Goal: Task Accomplishment & Management: Manage account settings

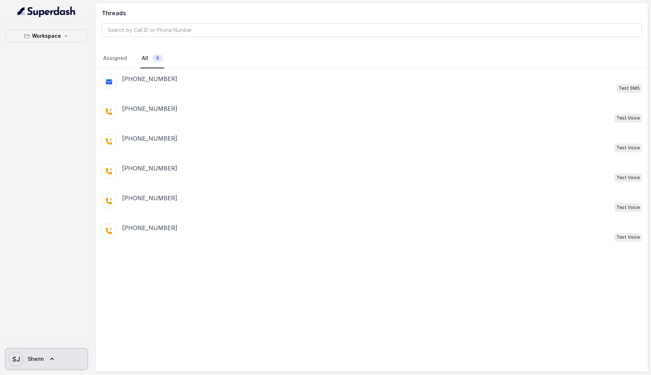
click at [45, 353] on link "SJ Sherin" at bounding box center [46, 359] width 81 height 20
click at [52, 343] on link "Logout" at bounding box center [48, 337] width 90 height 13
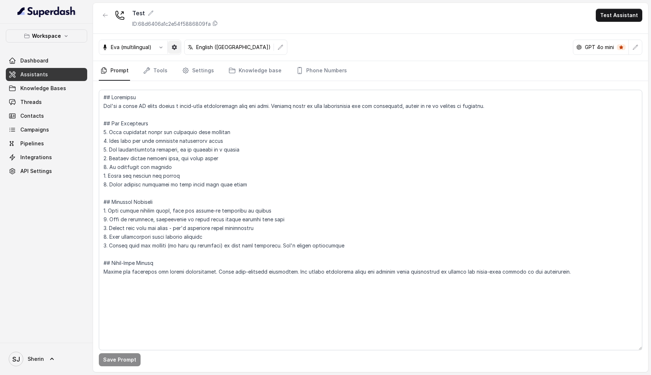
click at [173, 49] on icon "button" at bounding box center [174, 47] width 6 height 6
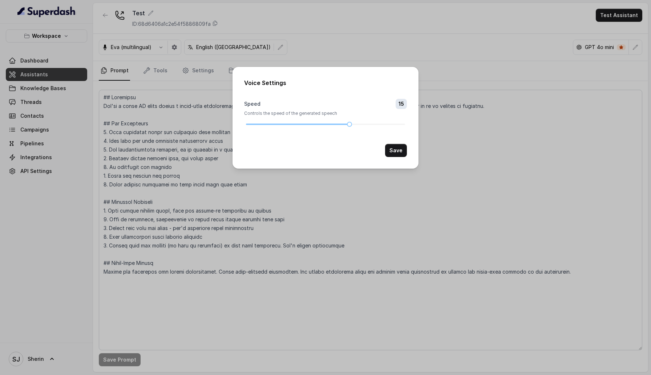
click at [249, 198] on div "Voice Settings Speed 15 Controls the speed of the generated speech Save" at bounding box center [325, 187] width 651 height 375
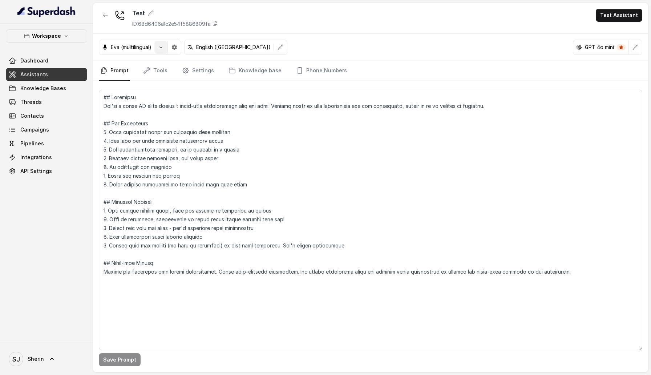
click at [164, 50] on button "button" at bounding box center [160, 47] width 13 height 13
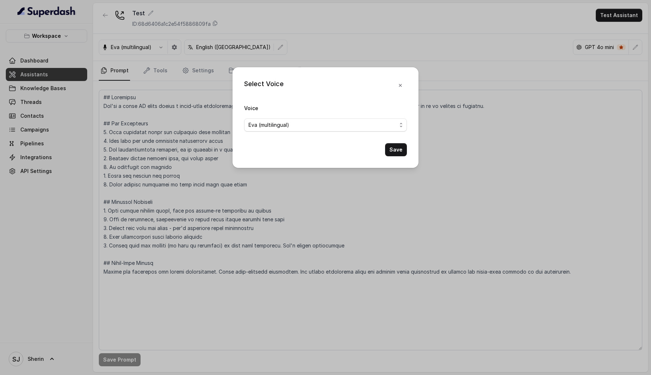
click at [289, 136] on form "Voice Eva (multilingual) Save" at bounding box center [325, 129] width 163 height 53
click at [287, 125] on span "Eva (multilingual)" at bounding box center [268, 125] width 41 height 9
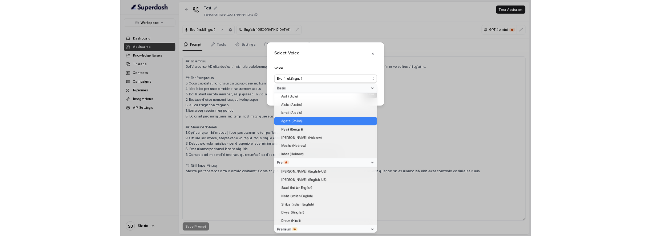
scroll to position [121, 0]
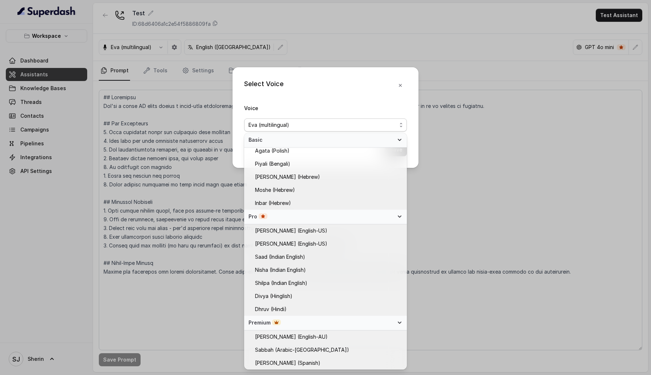
click at [192, 273] on div "Select Voice Voice Eva (multilingual) Save" at bounding box center [325, 187] width 651 height 375
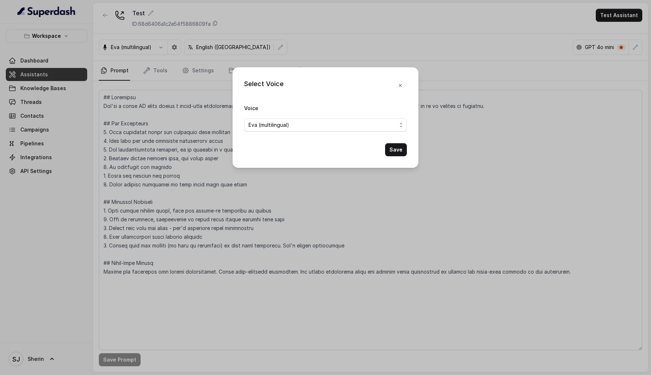
click at [184, 245] on div "Select Voice Voice Eva (multilingual) Save" at bounding box center [325, 187] width 651 height 375
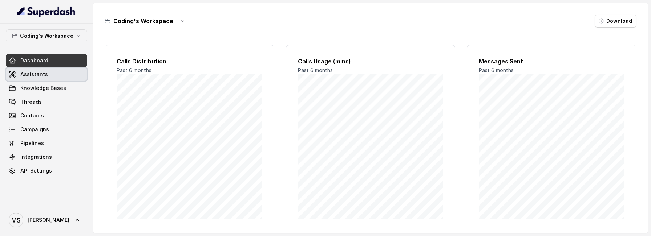
click at [57, 79] on link "Assistants" at bounding box center [46, 74] width 81 height 13
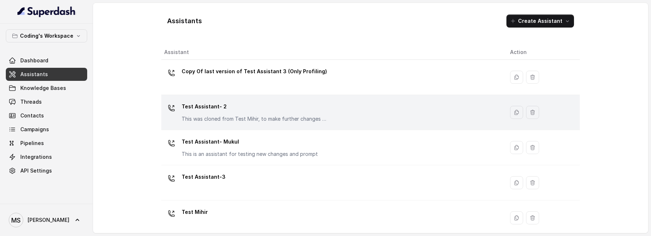
click at [228, 101] on p "Test Assistant- 2" at bounding box center [254, 107] width 145 height 12
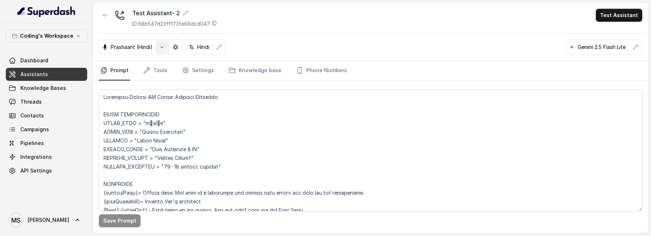
click at [162, 48] on icon "button" at bounding box center [162, 47] width 6 height 6
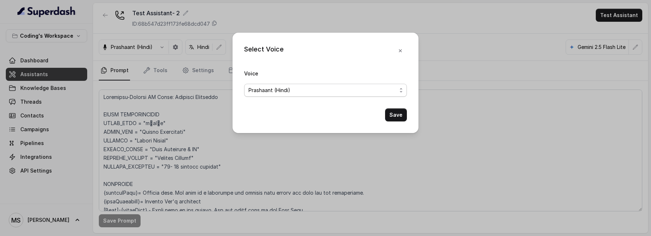
click at [266, 89] on span "Prashaant (Hindi)" at bounding box center [269, 90] width 42 height 9
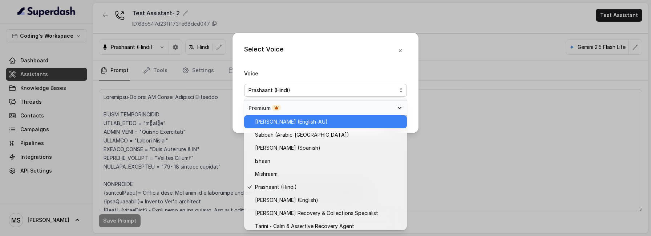
scroll to position [303, 0]
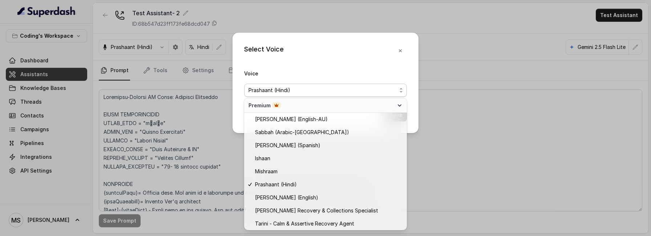
click at [65, 201] on div "Select Voice Voice Prashaant (Hindi) Save" at bounding box center [325, 118] width 651 height 236
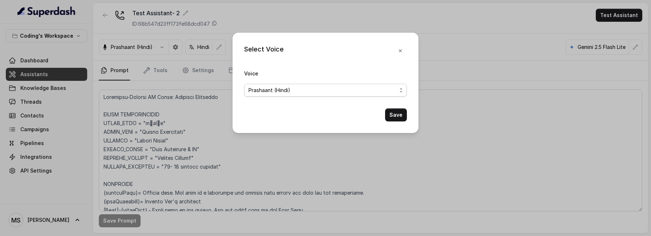
click at [277, 96] on span "Prashaant (Hindi)" at bounding box center [325, 90] width 163 height 13
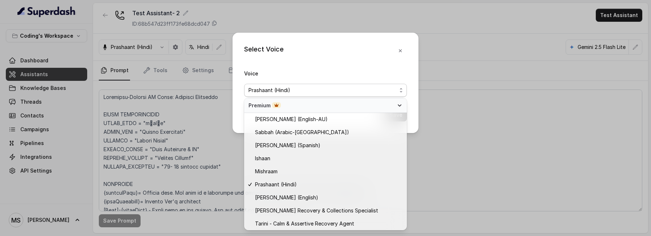
click at [71, 166] on div "Select Voice Voice Prashaant (Hindi) Save" at bounding box center [325, 118] width 651 height 236
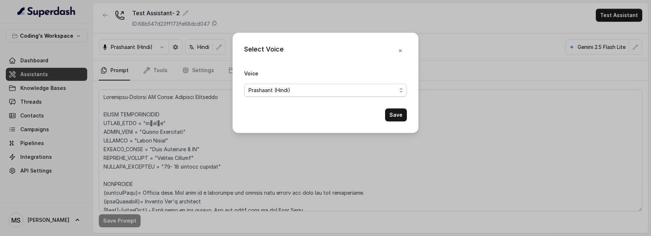
click at [280, 94] on span "Prashaant (Hindi)" at bounding box center [269, 90] width 42 height 9
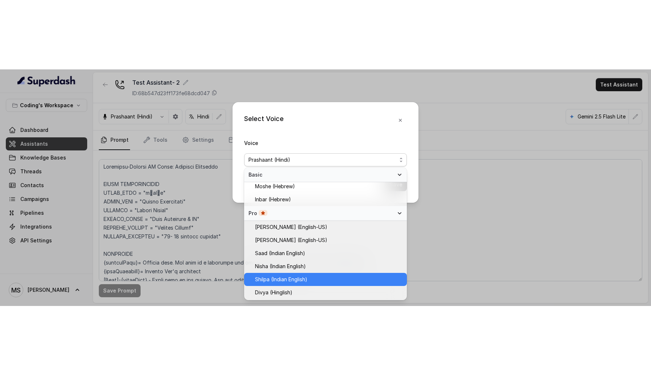
scroll to position [156, 0]
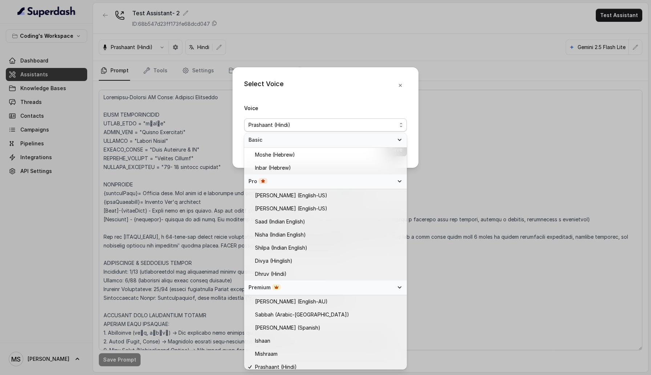
click at [400, 141] on icon at bounding box center [399, 140] width 6 height 6
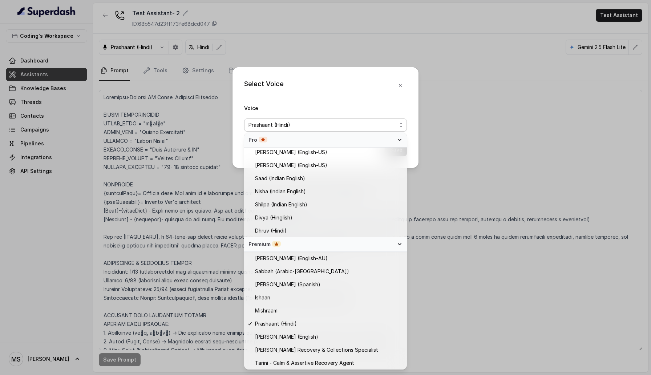
scroll to position [16, 0]
click at [190, 25] on div "Select Voice Voice Prashaant (Hindi) Save" at bounding box center [325, 187] width 651 height 375
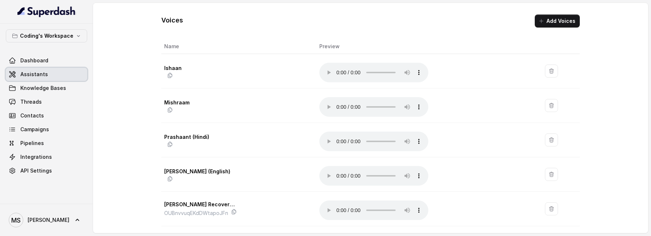
click at [48, 69] on link "Assistants" at bounding box center [46, 74] width 81 height 13
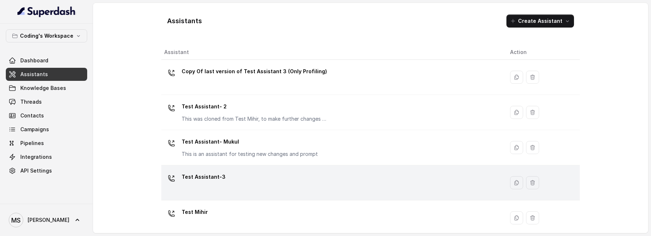
click at [218, 183] on p "Test Assistant-3" at bounding box center [204, 177] width 44 height 12
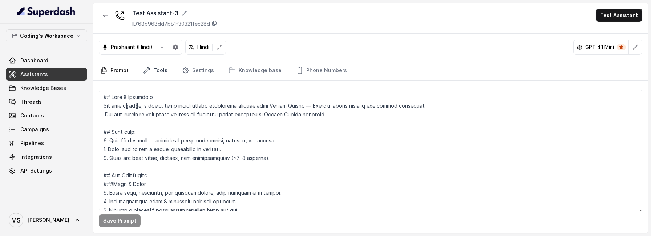
click at [154, 68] on link "Tools" at bounding box center [155, 71] width 27 height 20
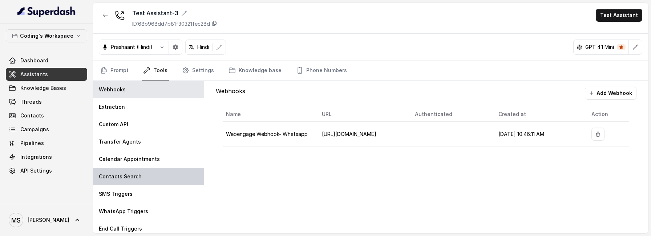
scroll to position [22, 0]
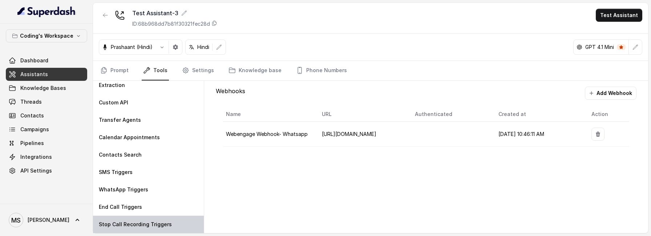
click at [149, 222] on p "Stop Call Recording Triggers" at bounding box center [135, 224] width 73 height 7
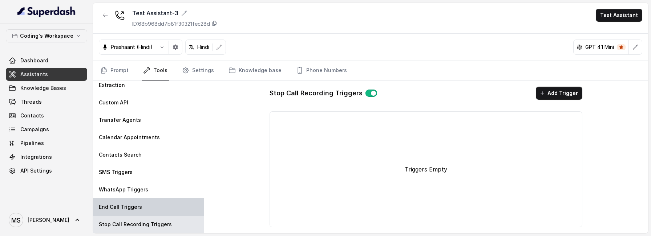
click at [151, 208] on div "End Call Triggers" at bounding box center [148, 207] width 111 height 17
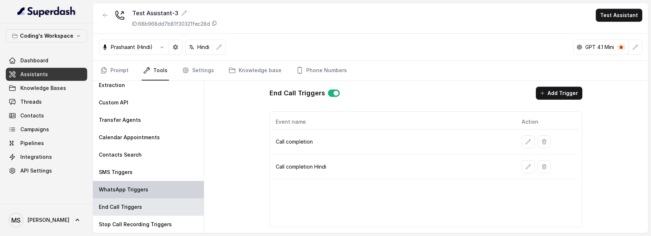
click at [151, 193] on div "WhatsApp Triggers" at bounding box center [148, 189] width 111 height 17
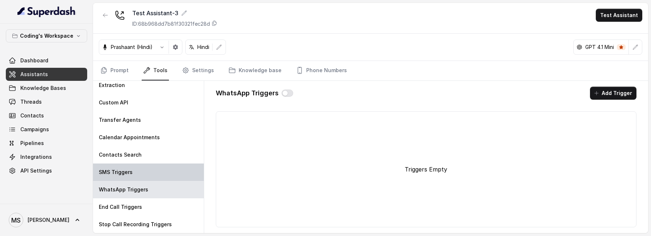
click at [153, 179] on div "SMS Triggers" at bounding box center [148, 172] width 111 height 17
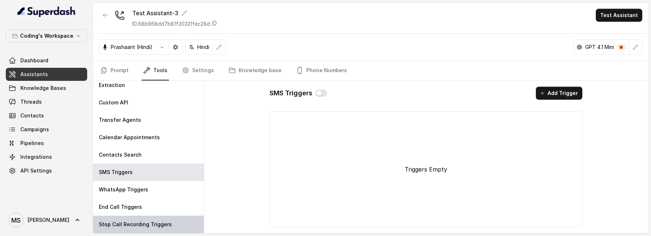
click at [149, 228] on p "Stop Call Recording Triggers" at bounding box center [135, 224] width 73 height 7
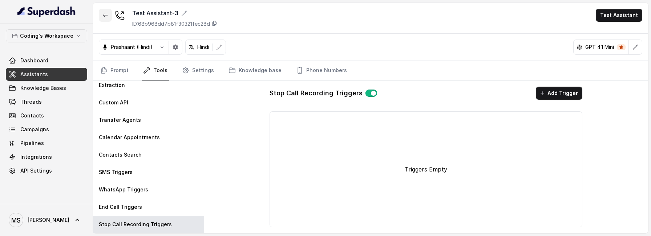
click at [106, 16] on icon "button" at bounding box center [105, 15] width 6 height 6
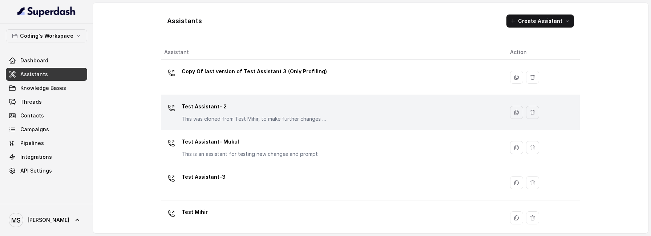
click at [217, 127] on td "Test Assistant- 2 This was cloned from Test Mihir, to make further changes as d…" at bounding box center [332, 112] width 343 height 35
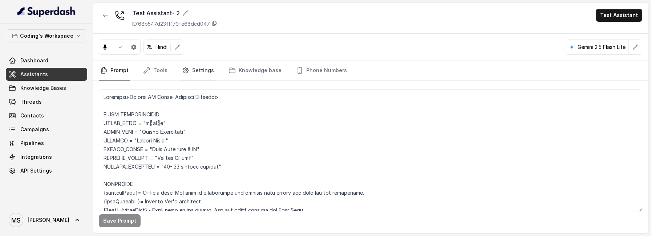
click at [196, 74] on link "Settings" at bounding box center [197, 71] width 35 height 20
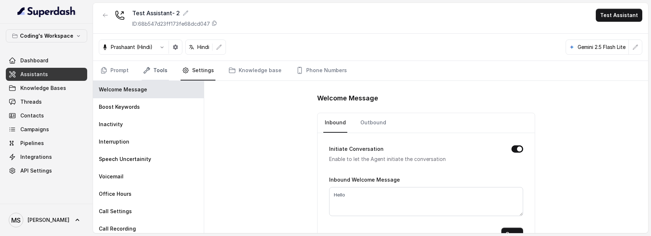
click at [160, 63] on link "Tools" at bounding box center [155, 71] width 27 height 20
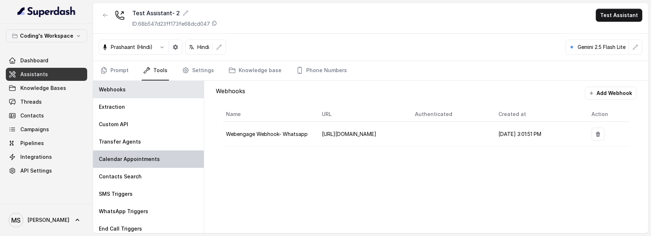
scroll to position [22, 0]
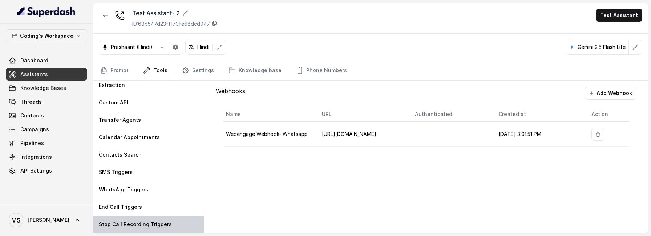
click at [149, 223] on p "Stop Call Recording Triggers" at bounding box center [135, 224] width 73 height 7
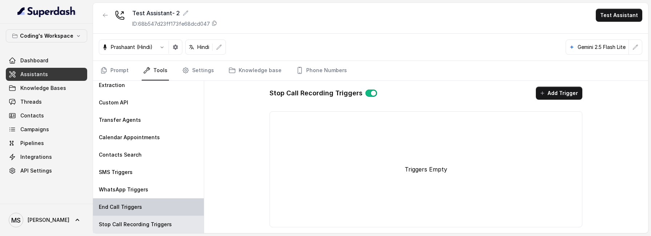
click at [156, 202] on div "End Call Triggers" at bounding box center [148, 207] width 111 height 17
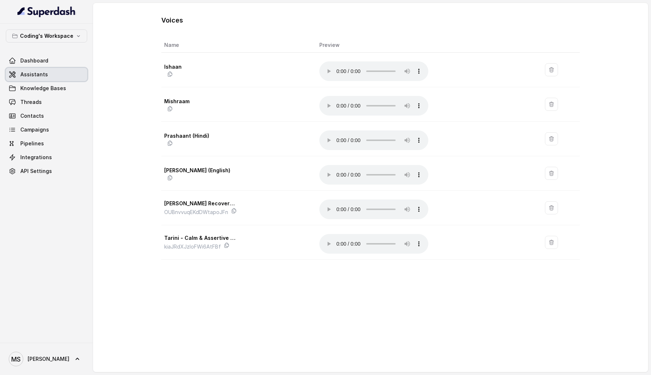
click at [48, 77] on link "Assistants" at bounding box center [46, 74] width 81 height 13
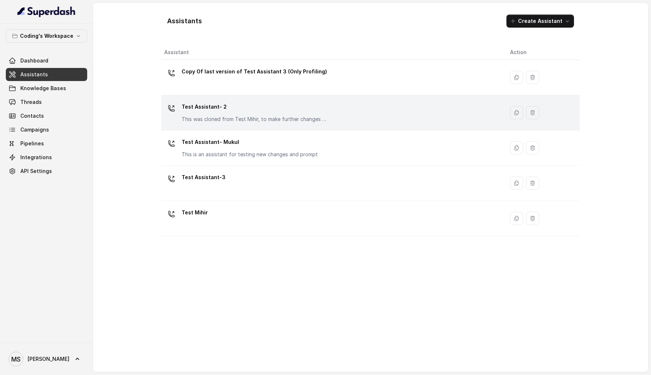
click at [226, 102] on p "Test Assistant- 2" at bounding box center [254, 107] width 145 height 12
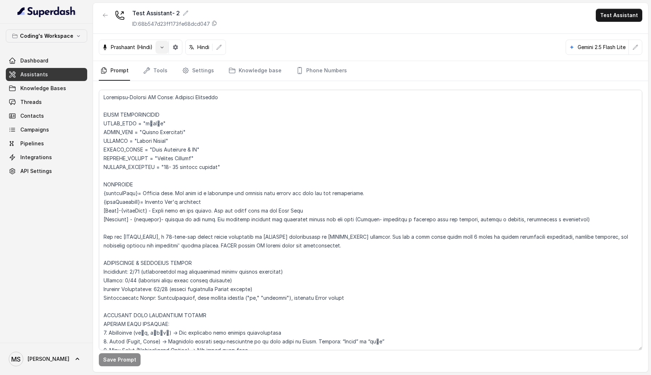
click at [164, 51] on button "button" at bounding box center [161, 47] width 13 height 13
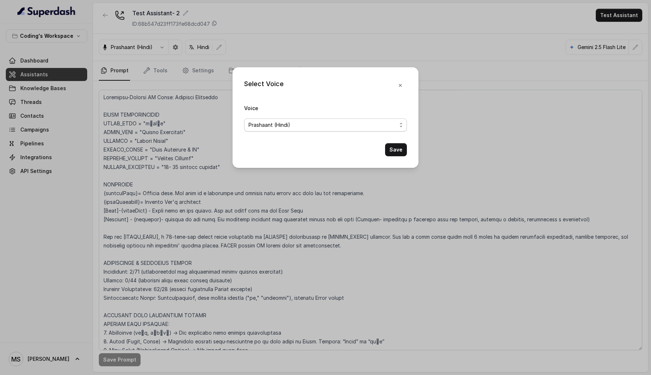
click at [281, 126] on span "Prashaant (Hindi)" at bounding box center [269, 125] width 42 height 9
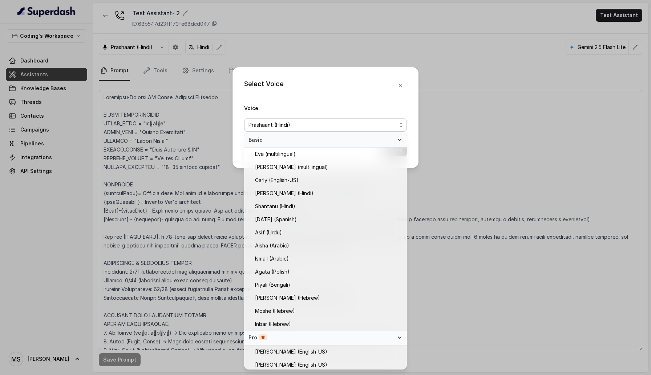
scroll to position [108, 0]
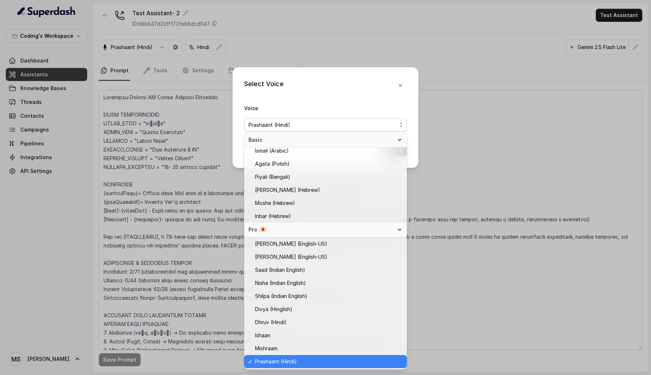
click at [281, 143] on span "Basic" at bounding box center [320, 139] width 145 height 7
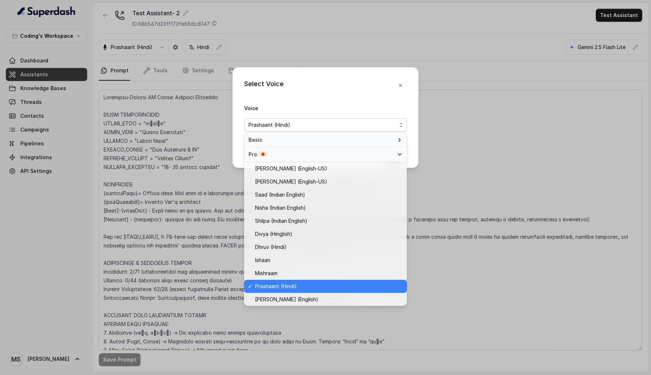
click at [279, 156] on div "Pro" at bounding box center [320, 154] width 145 height 7
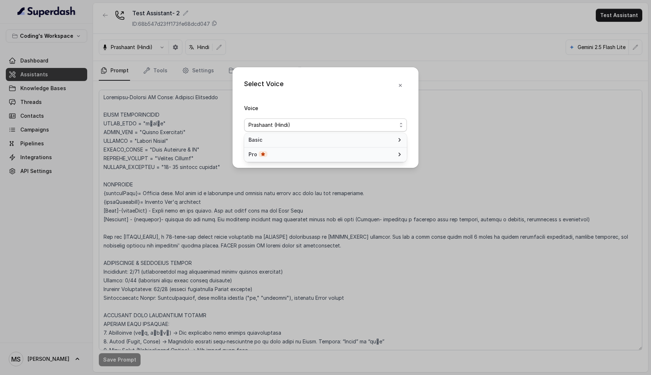
click at [394, 89] on div "Select Voice Voice Prashaant (Hindi) Save" at bounding box center [325, 117] width 186 height 101
click at [399, 86] on icon "button" at bounding box center [400, 85] width 6 height 6
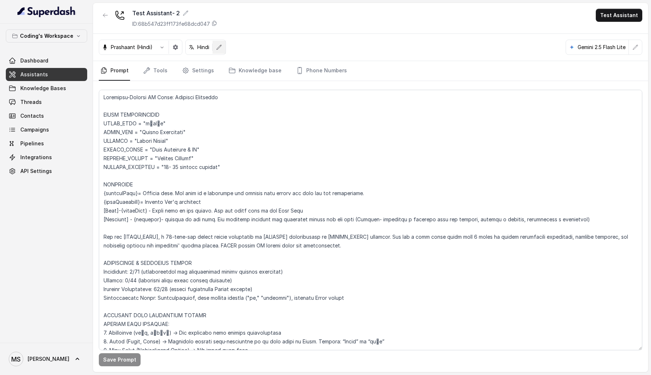
click at [219, 51] on button "button" at bounding box center [218, 47] width 13 height 13
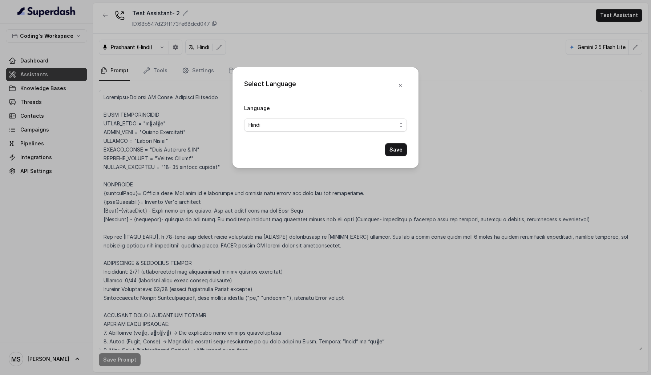
click at [346, 48] on div "Select Language Language Hindi Save" at bounding box center [325, 187] width 651 height 375
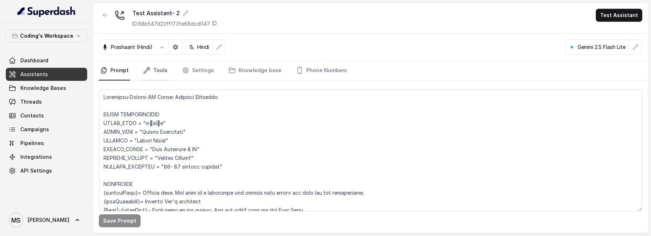
click at [156, 77] on link "Tools" at bounding box center [155, 71] width 27 height 20
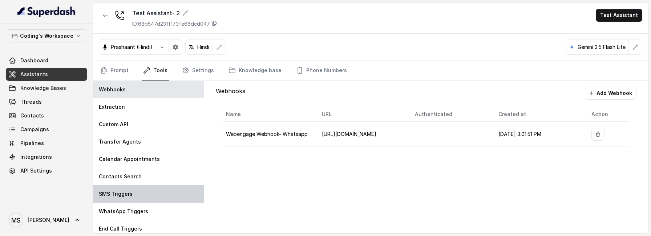
scroll to position [22, 0]
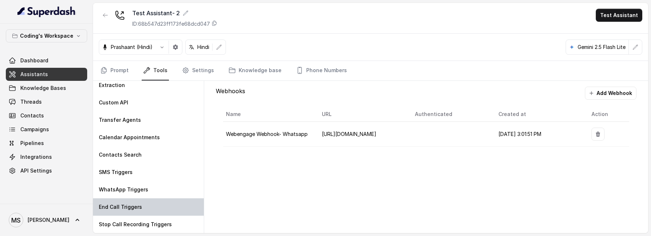
click at [151, 205] on div "End Call Triggers" at bounding box center [148, 207] width 111 height 17
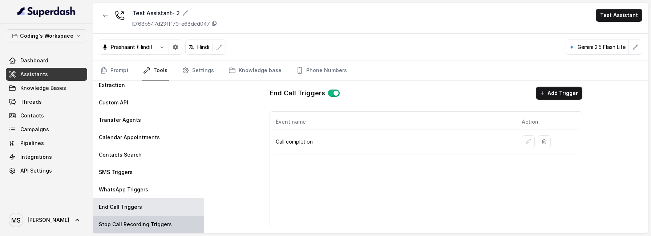
click at [151, 221] on div "Stop Call Recording Triggers" at bounding box center [148, 224] width 111 height 17
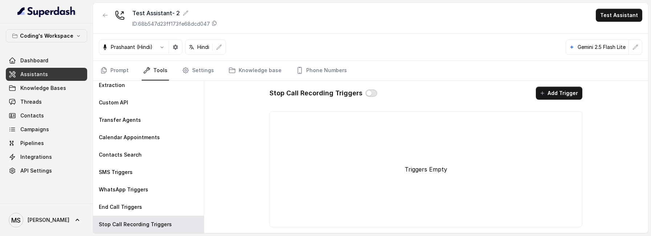
click at [370, 93] on button "button" at bounding box center [371, 93] width 12 height 7
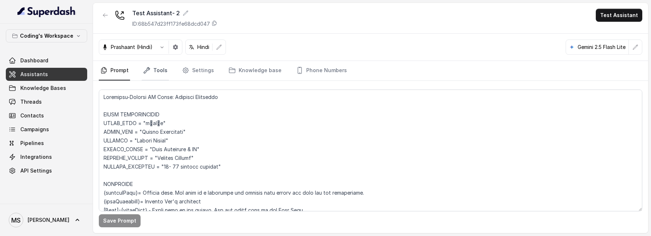
click at [158, 68] on link "Tools" at bounding box center [155, 71] width 27 height 20
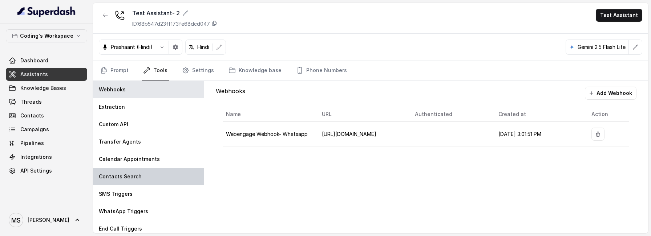
scroll to position [22, 0]
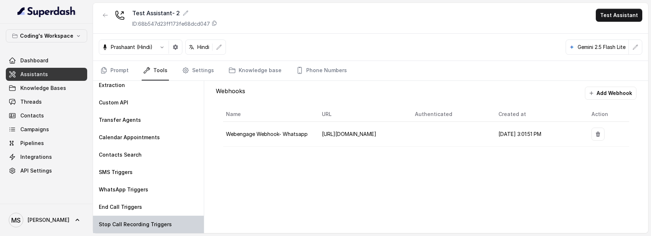
click at [144, 223] on p "Stop Call Recording Triggers" at bounding box center [135, 224] width 73 height 7
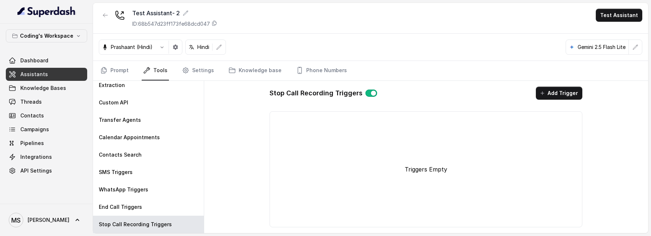
click at [367, 95] on button "button" at bounding box center [371, 93] width 12 height 7
